Goal: Navigation & Orientation: Find specific page/section

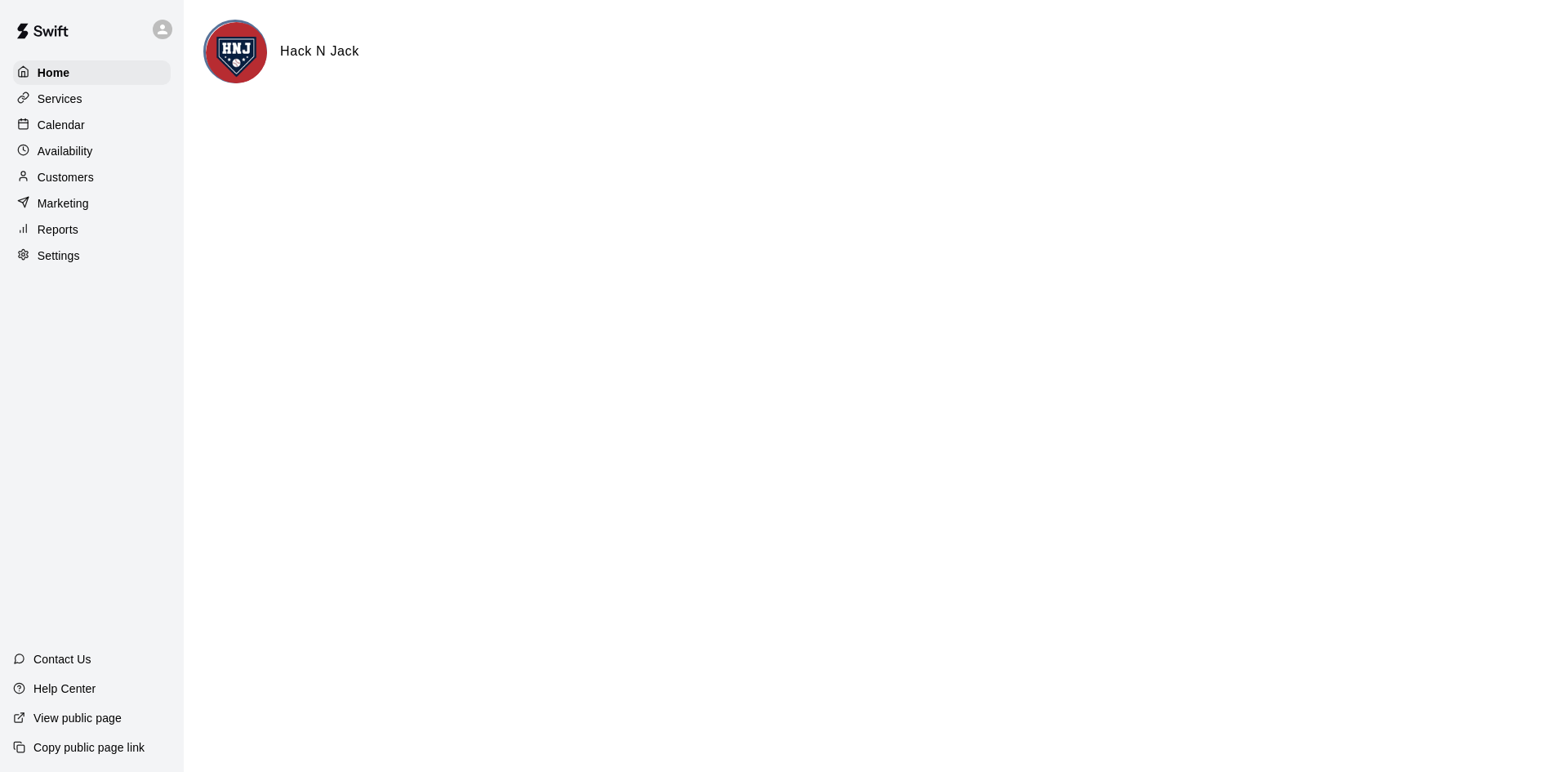
click at [49, 127] on p "Calendar" at bounding box center [61, 124] width 47 height 16
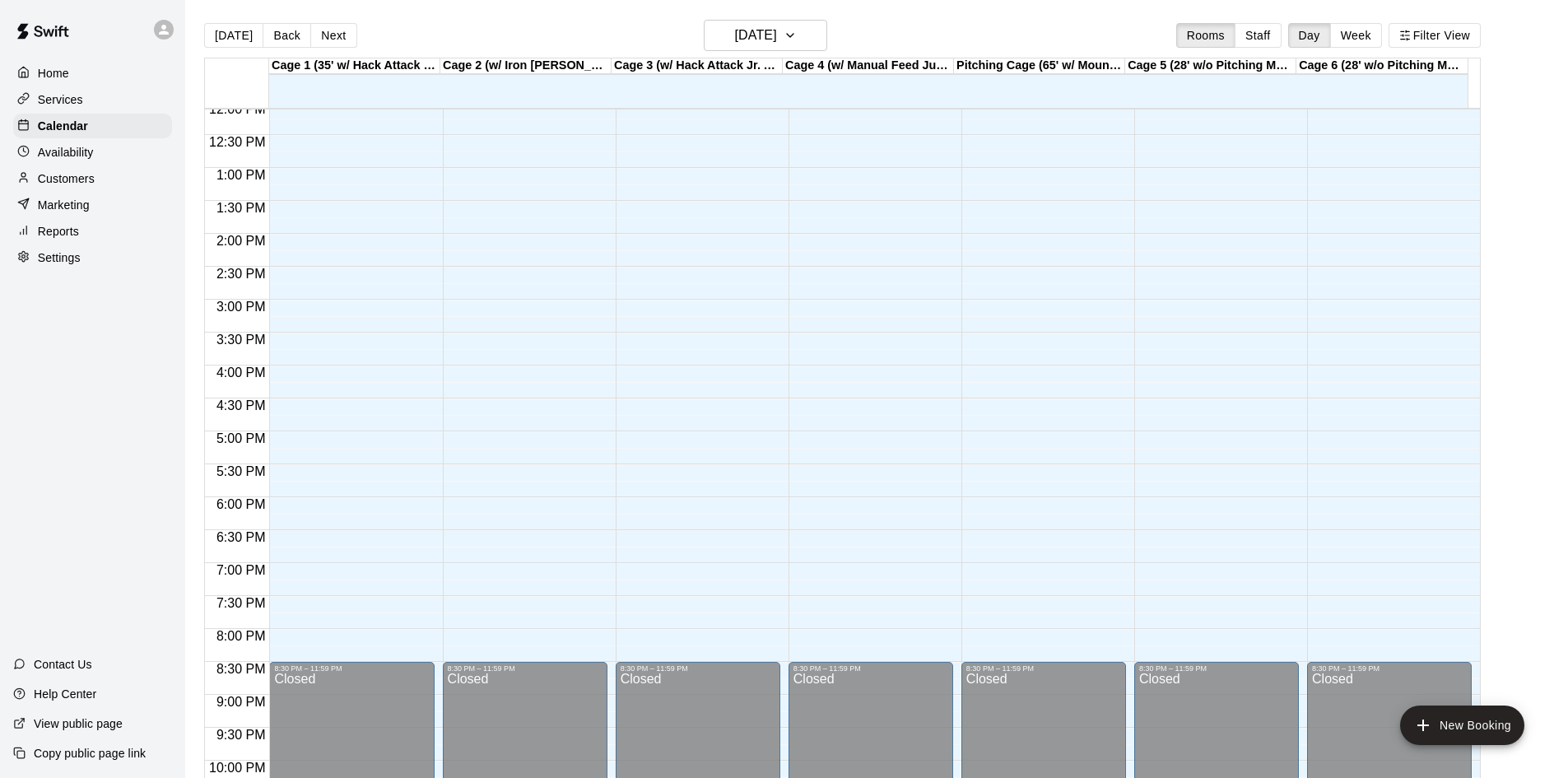
scroll to position [386, 0]
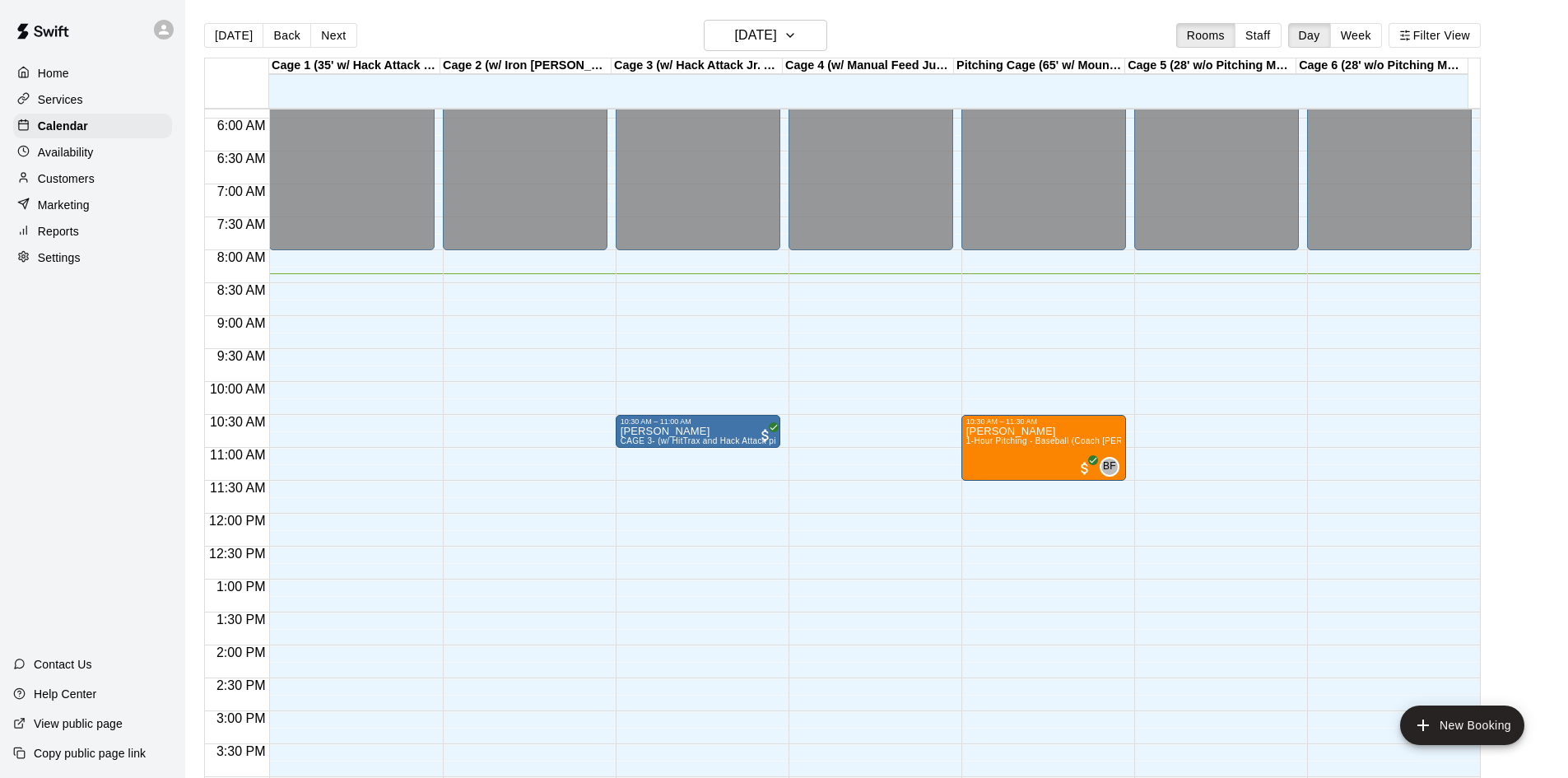
click at [51, 76] on p "Home" at bounding box center [53, 73] width 31 height 16
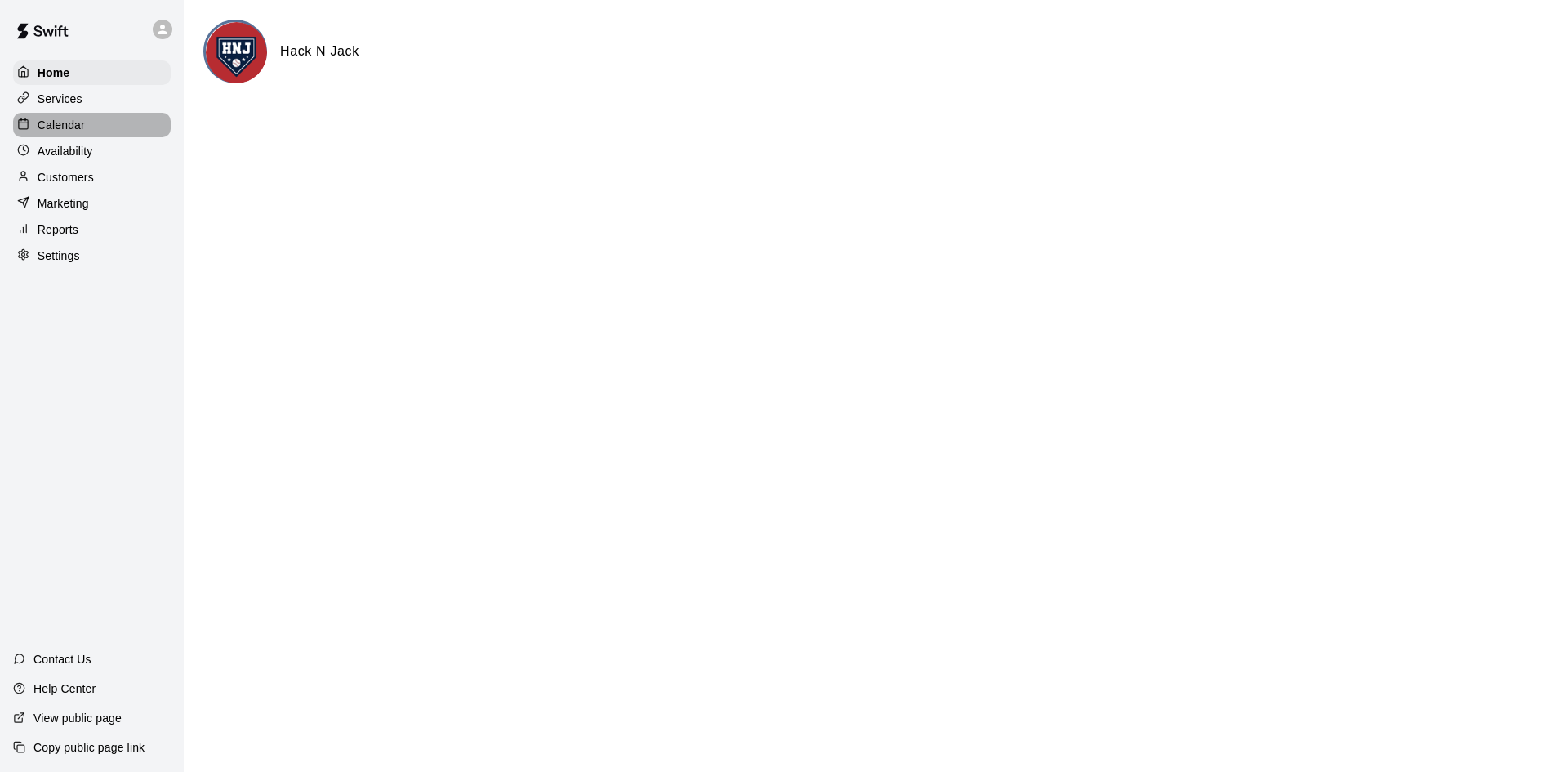
click at [53, 136] on div "Calendar" at bounding box center [92, 124] width 158 height 24
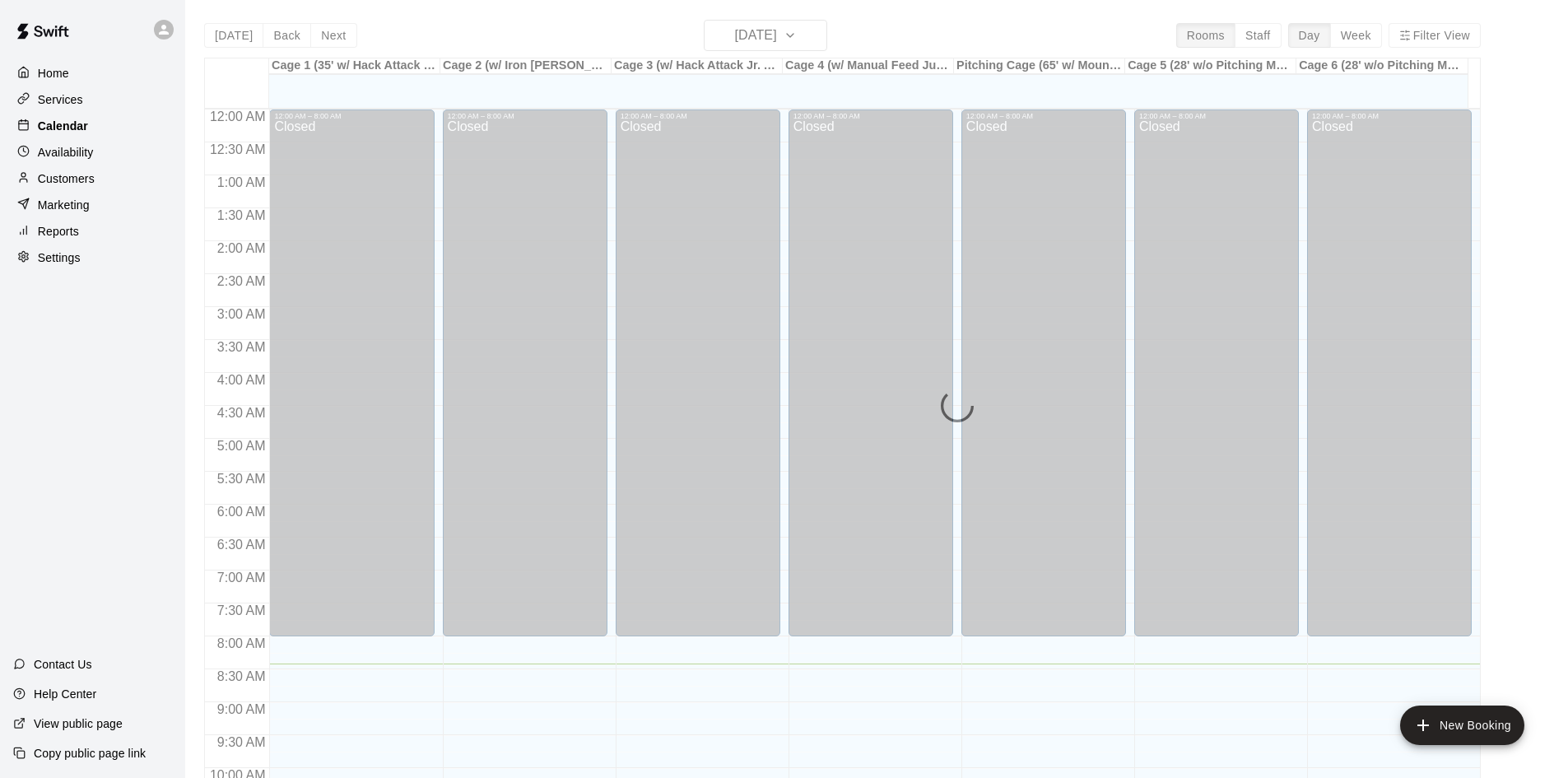
scroll to position [555, 0]
